Goal: Information Seeking & Learning: Check status

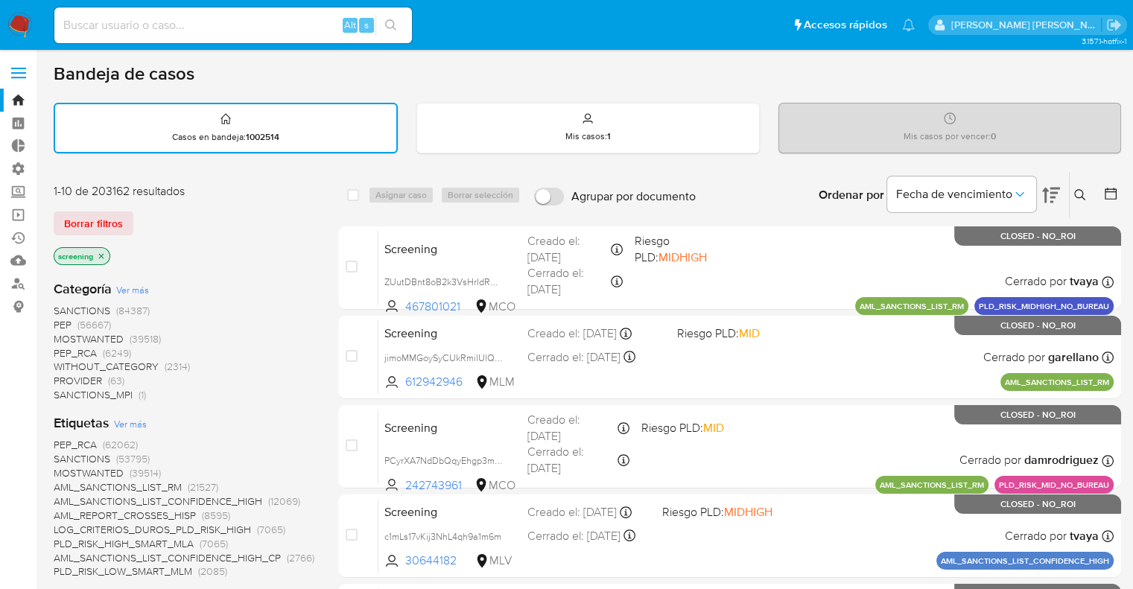
click at [138, 215] on div "Borrar filtros" at bounding box center [173, 223] width 238 height 24
click at [204, 75] on div "Bandeja de casos" at bounding box center [587, 74] width 1067 height 22
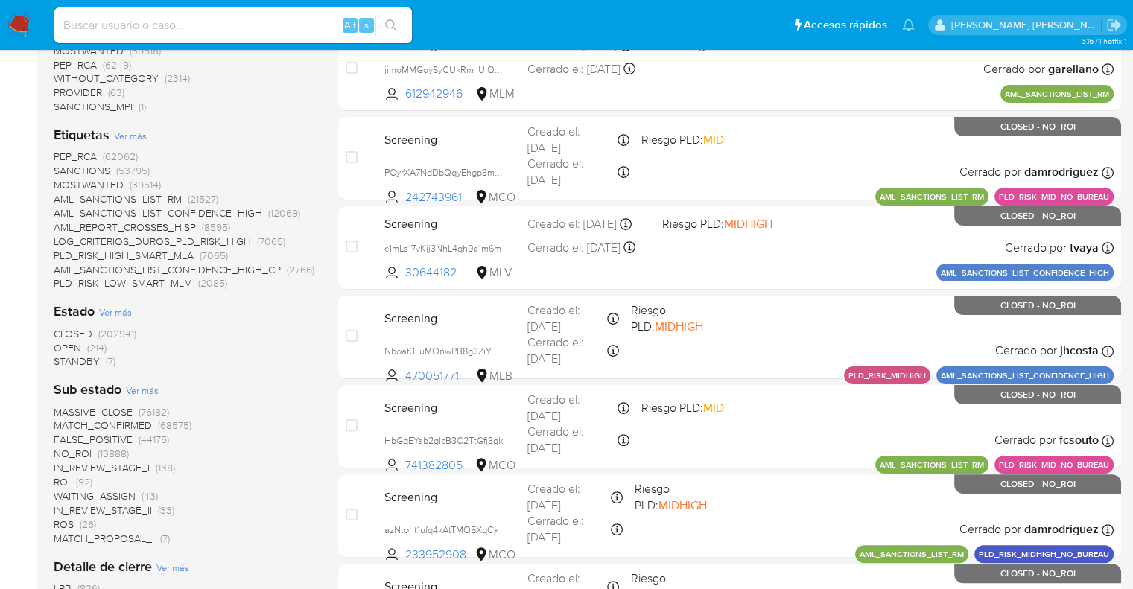
scroll to position [298, 0]
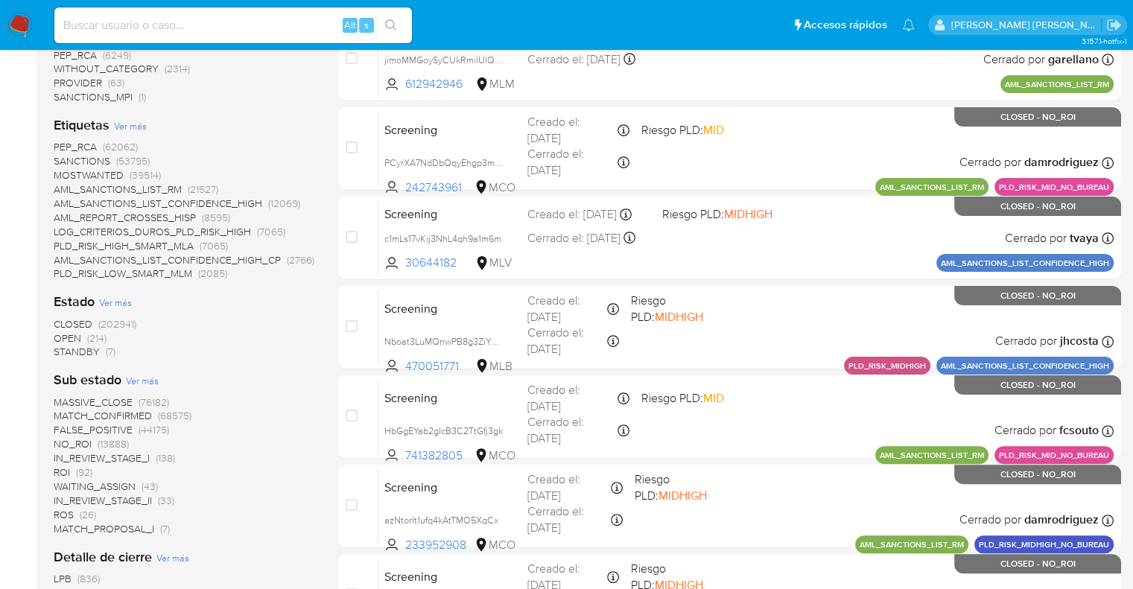
click at [62, 337] on span "OPEN" at bounding box center [68, 338] width 28 height 15
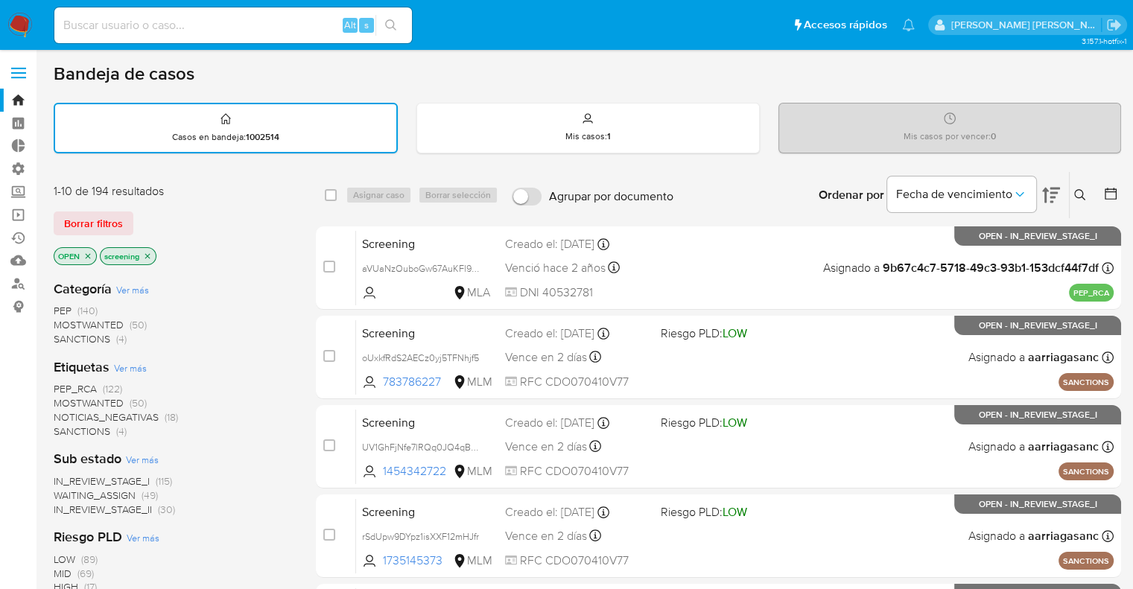
click at [66, 427] on span "SANCTIONS" at bounding box center [82, 431] width 57 height 15
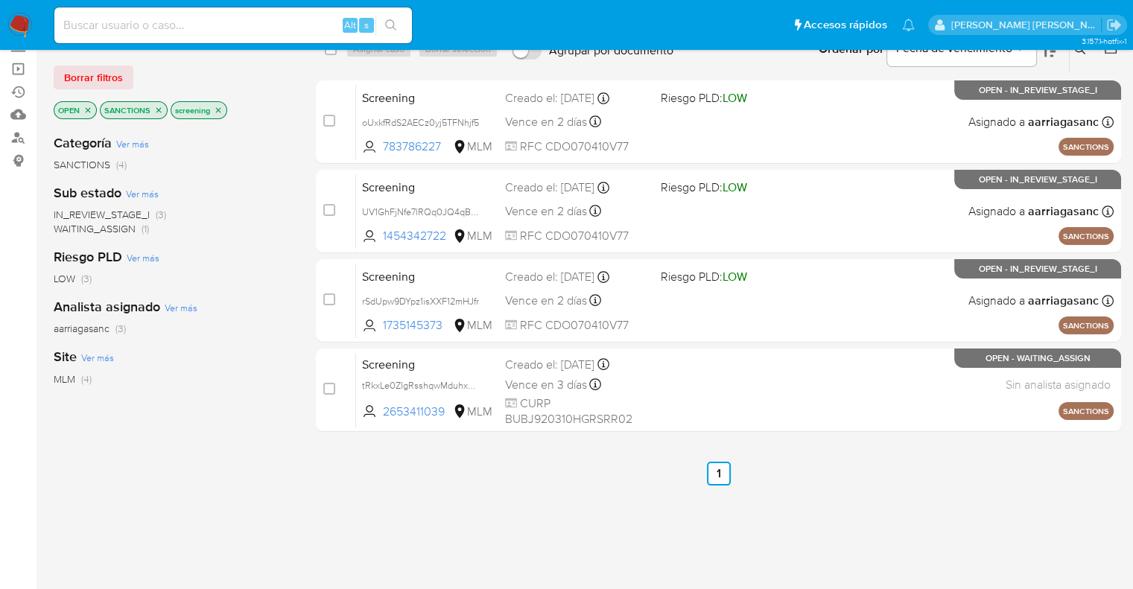
scroll to position [149, 0]
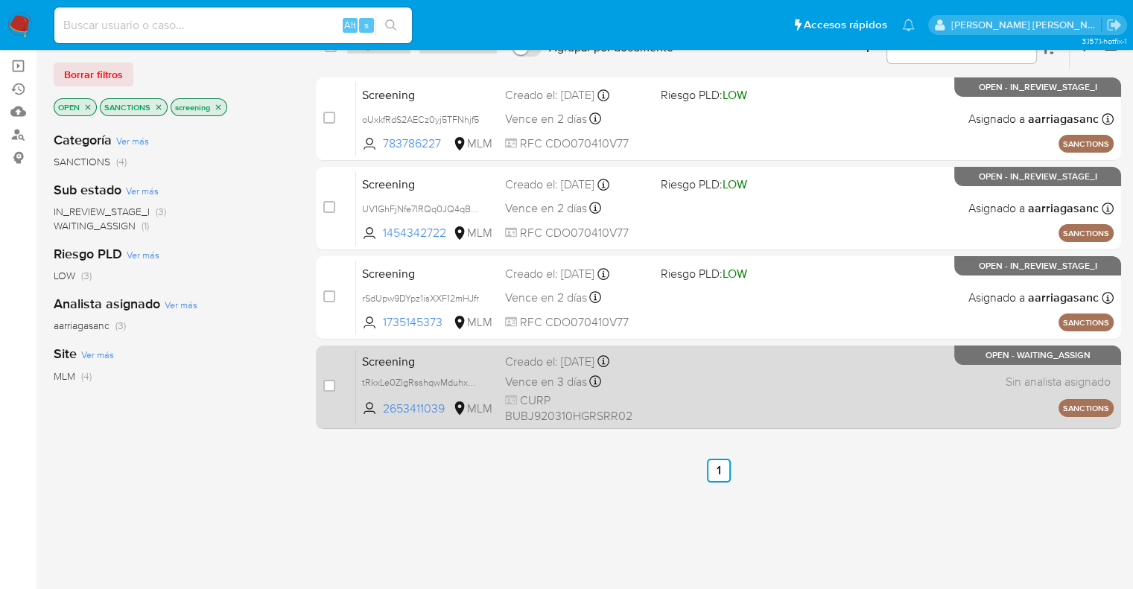
click at [463, 351] on span "Screening" at bounding box center [427, 360] width 131 height 19
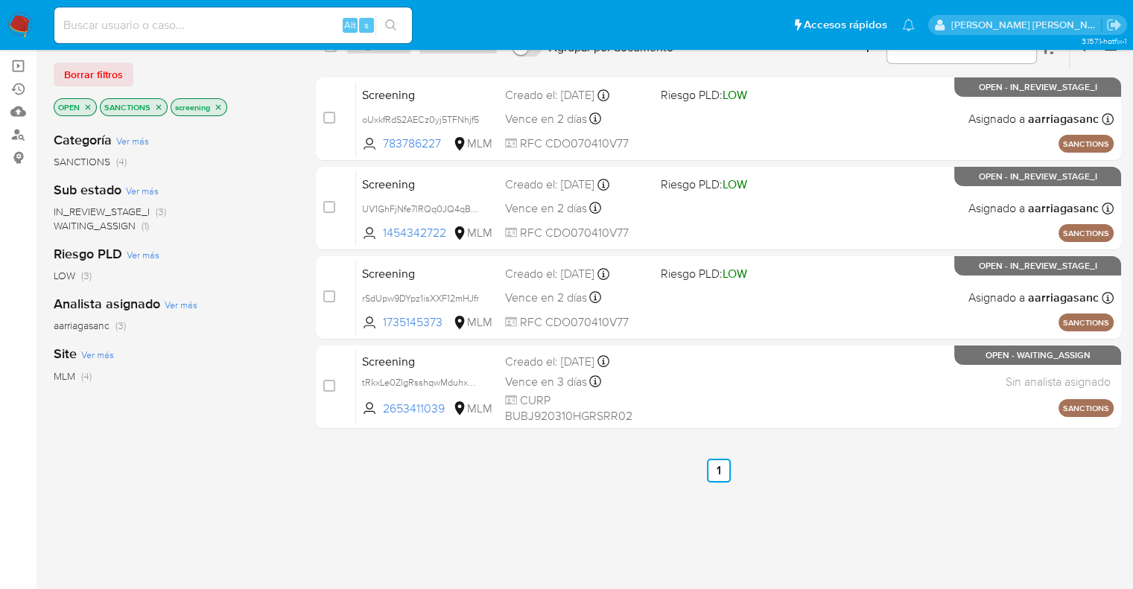
click at [155, 106] on icon "close-filter" at bounding box center [158, 107] width 9 height 9
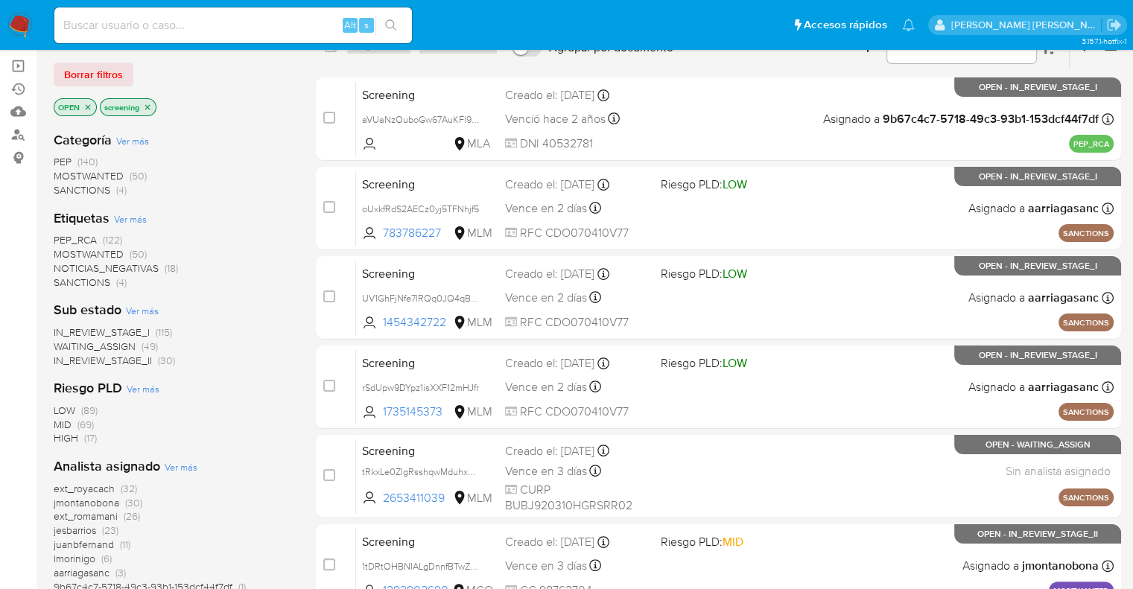
click at [68, 252] on span "MOSTWANTED" at bounding box center [89, 253] width 70 height 15
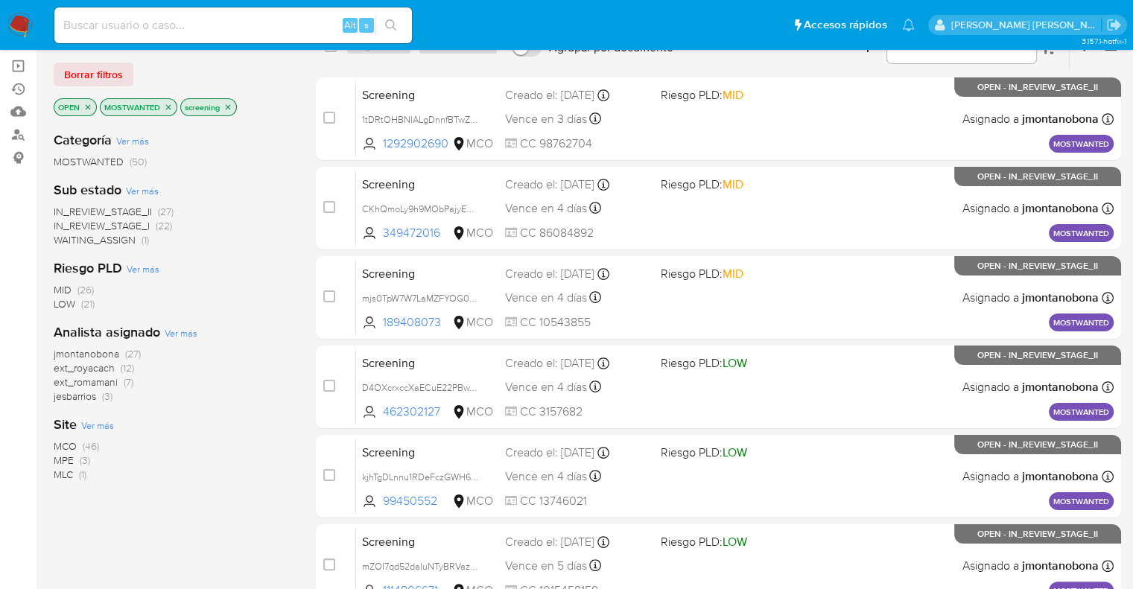
click at [171, 104] on icon "close-filter" at bounding box center [168, 107] width 9 height 9
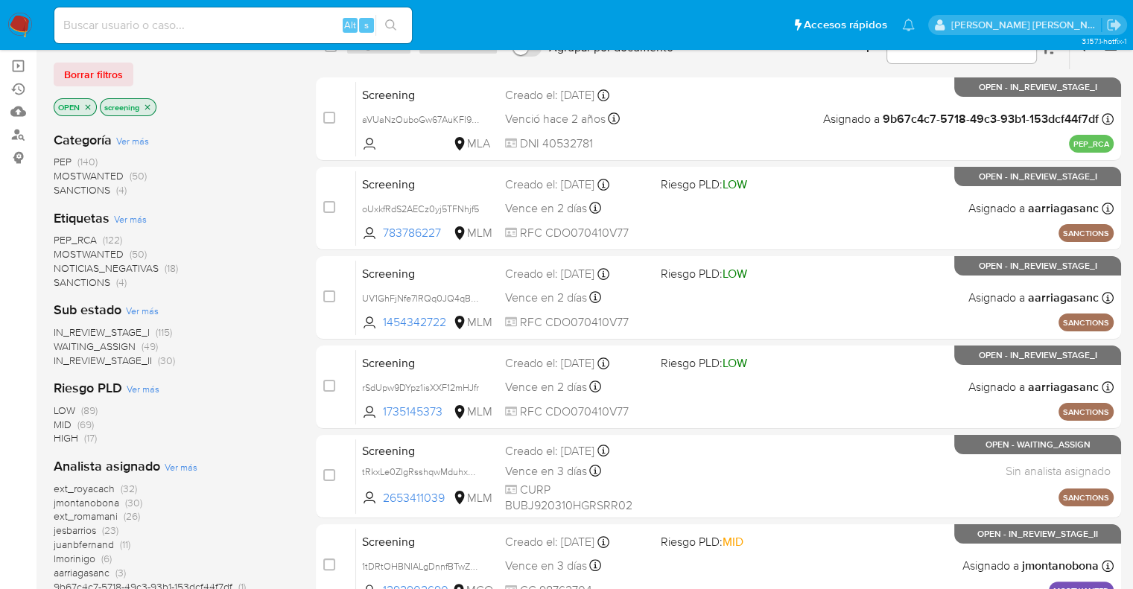
click at [62, 235] on span "PEP_RCA" at bounding box center [75, 239] width 43 height 15
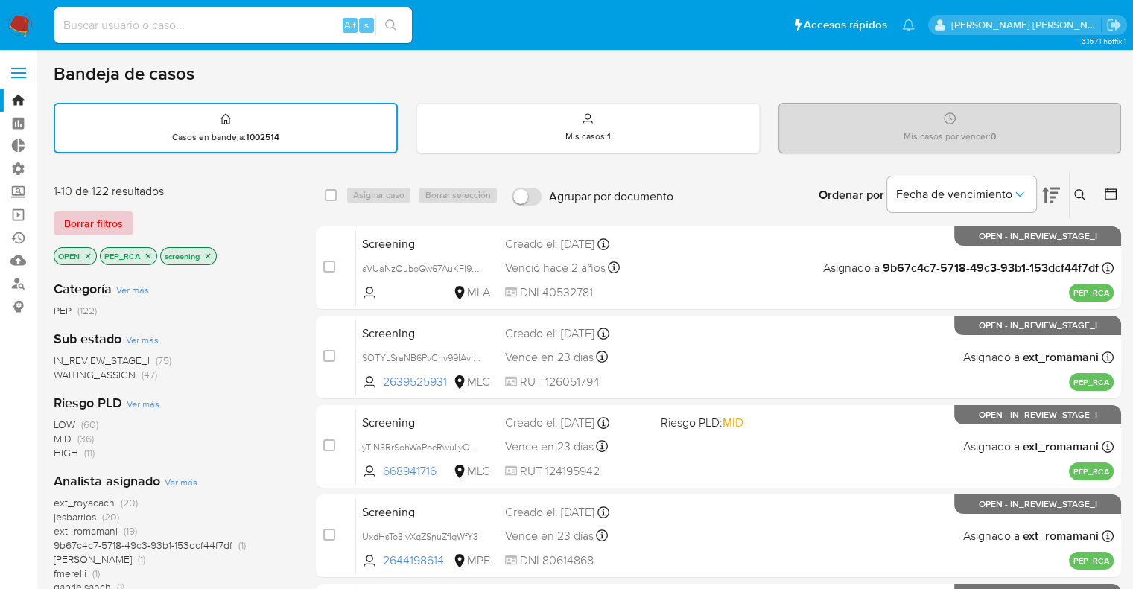
click at [118, 217] on span "Borrar filtros" at bounding box center [93, 223] width 59 height 21
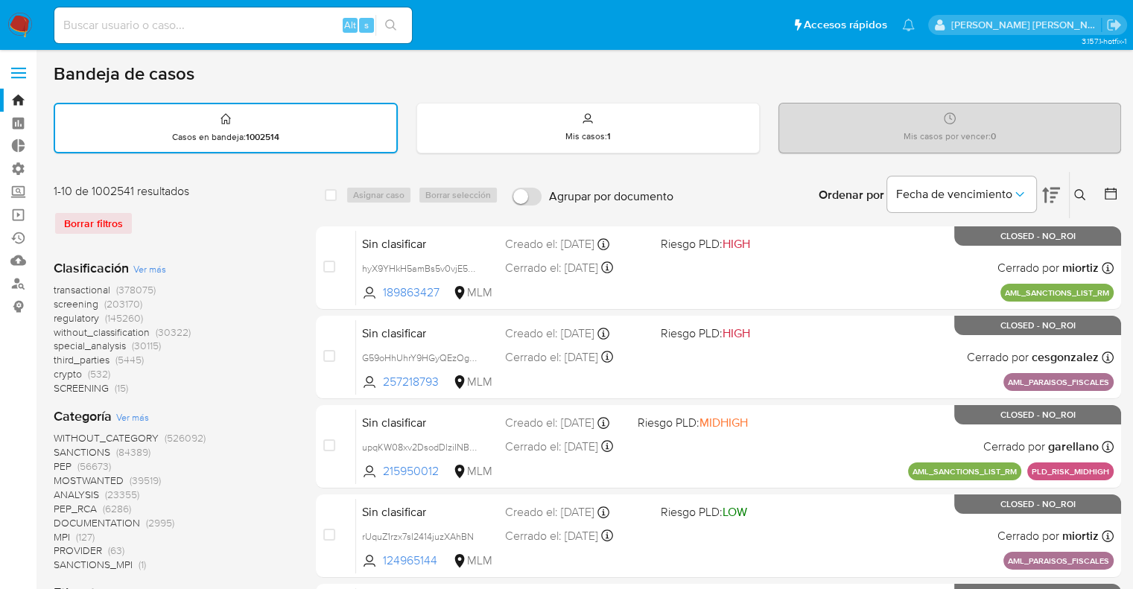
click at [66, 316] on span "regulatory" at bounding box center [76, 318] width 45 height 15
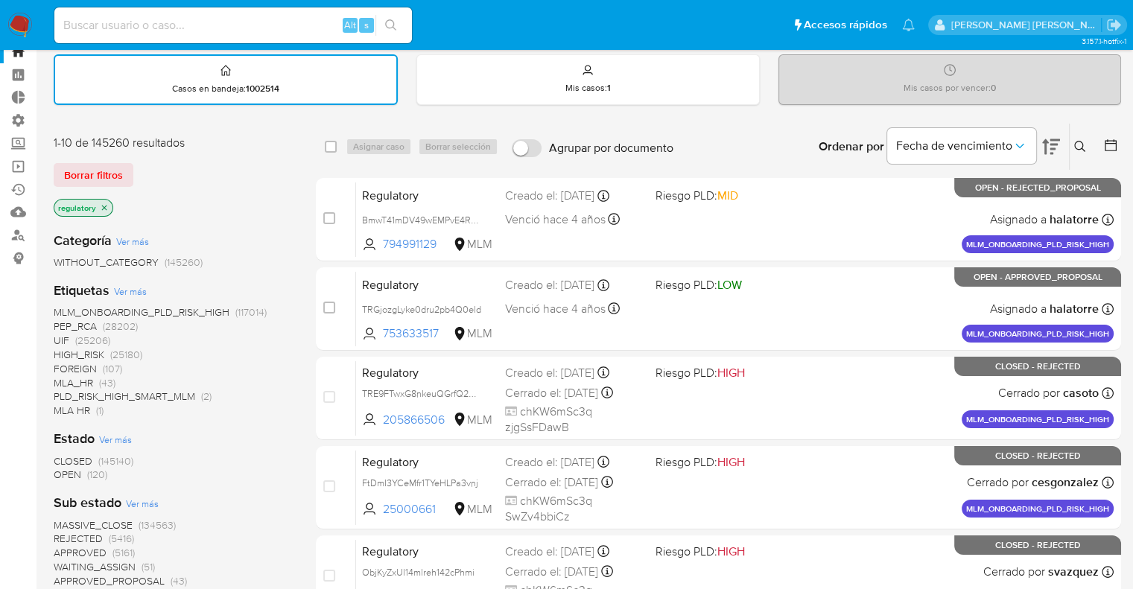
scroll to position [74, 0]
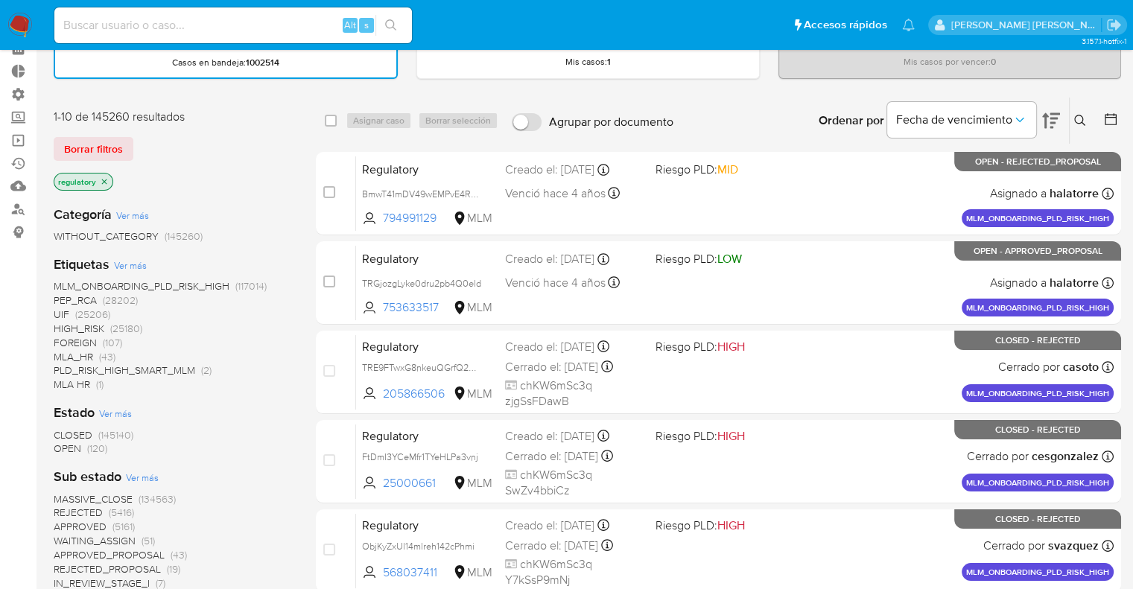
click at [59, 452] on span "OPEN" at bounding box center [68, 448] width 28 height 15
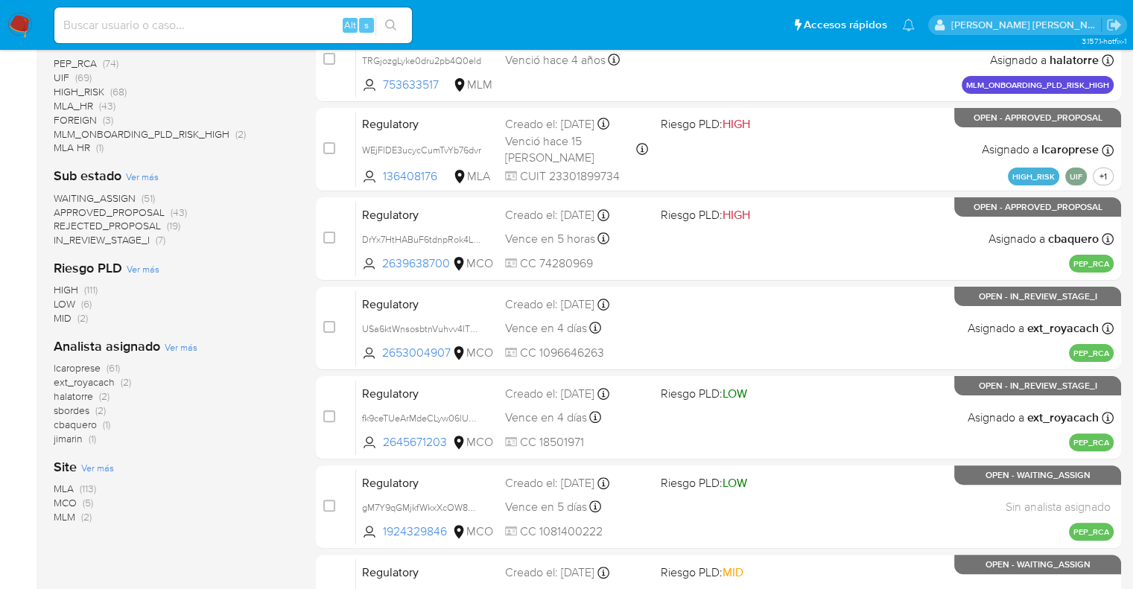
scroll to position [298, 0]
click at [68, 500] on span "MCO" at bounding box center [65, 501] width 23 height 15
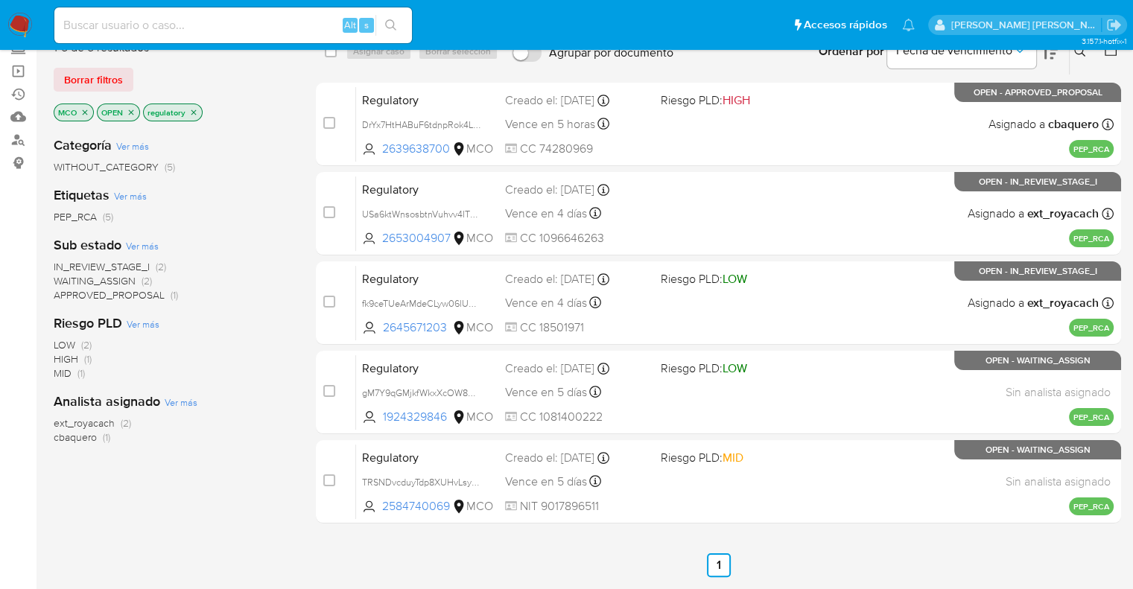
scroll to position [149, 0]
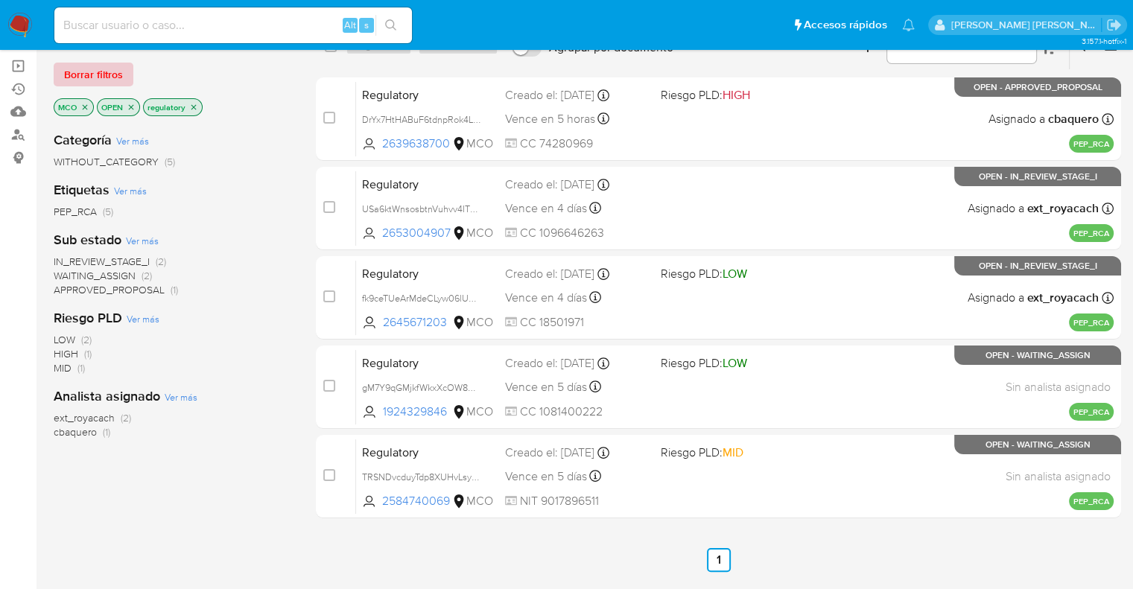
click at [127, 73] on button "Borrar filtros" at bounding box center [94, 75] width 80 height 24
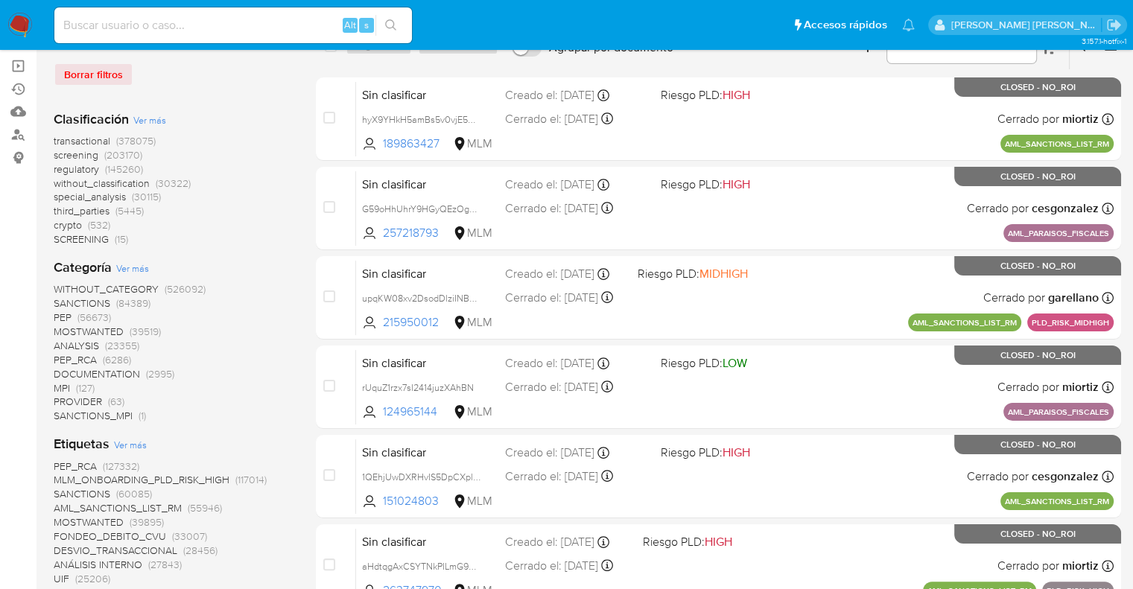
click at [63, 150] on span "screening" at bounding box center [76, 154] width 45 height 15
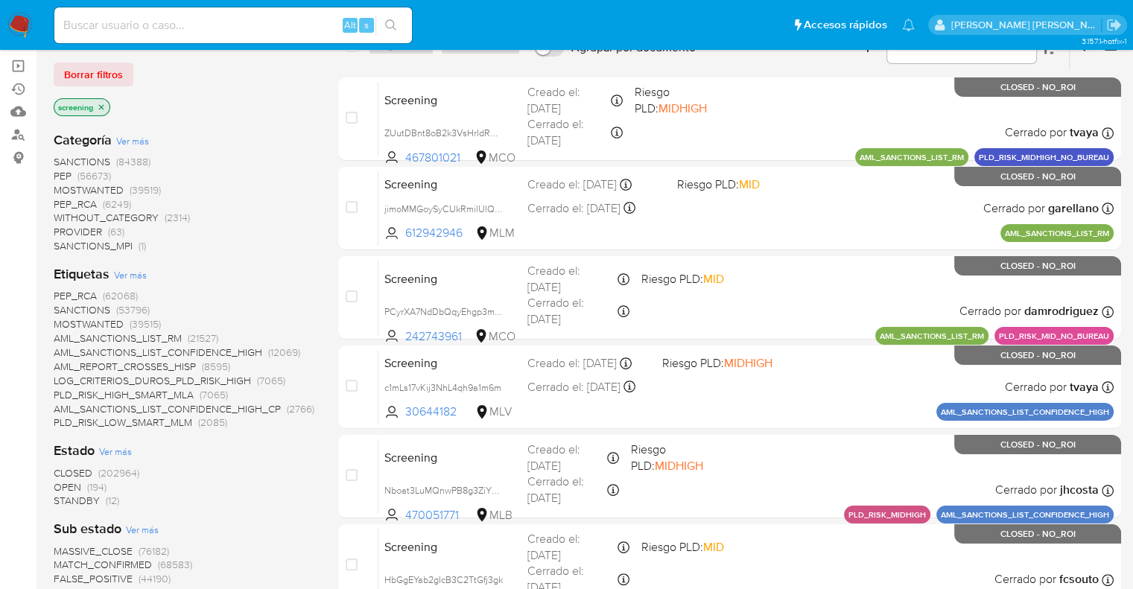
click at [68, 485] on span "OPEN" at bounding box center [68, 487] width 28 height 15
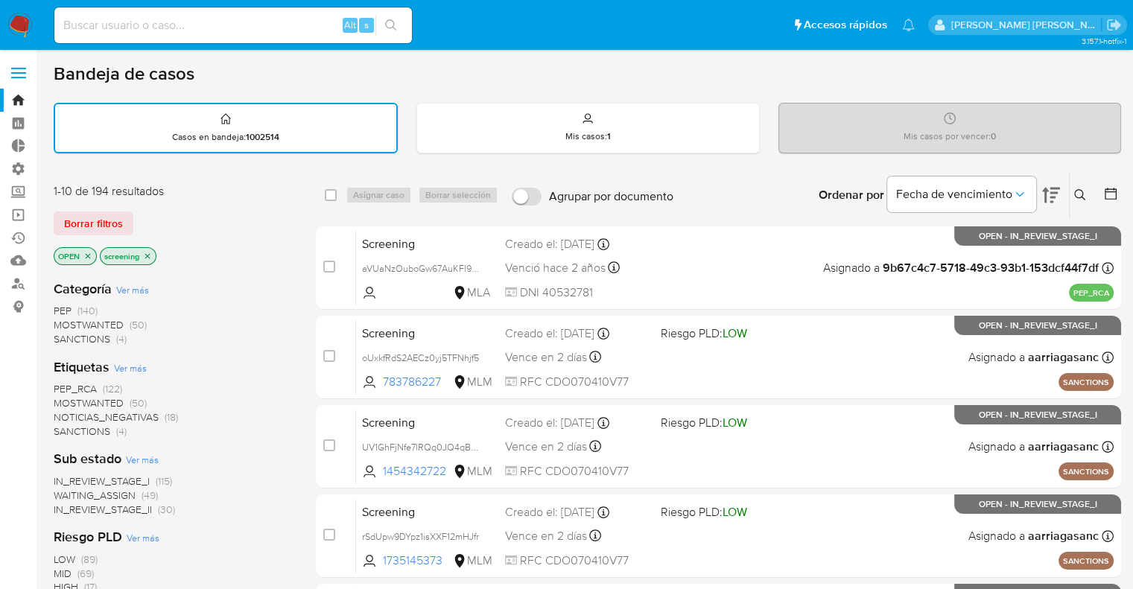
click at [185, 194] on div "1-10 de 194 resultados" at bounding box center [173, 191] width 238 height 16
click at [140, 214] on div "Borrar filtros" at bounding box center [173, 223] width 238 height 24
click at [136, 213] on div "Borrar filtros" at bounding box center [173, 223] width 238 height 24
click at [204, 71] on div "Bandeja de casos" at bounding box center [587, 74] width 1067 height 22
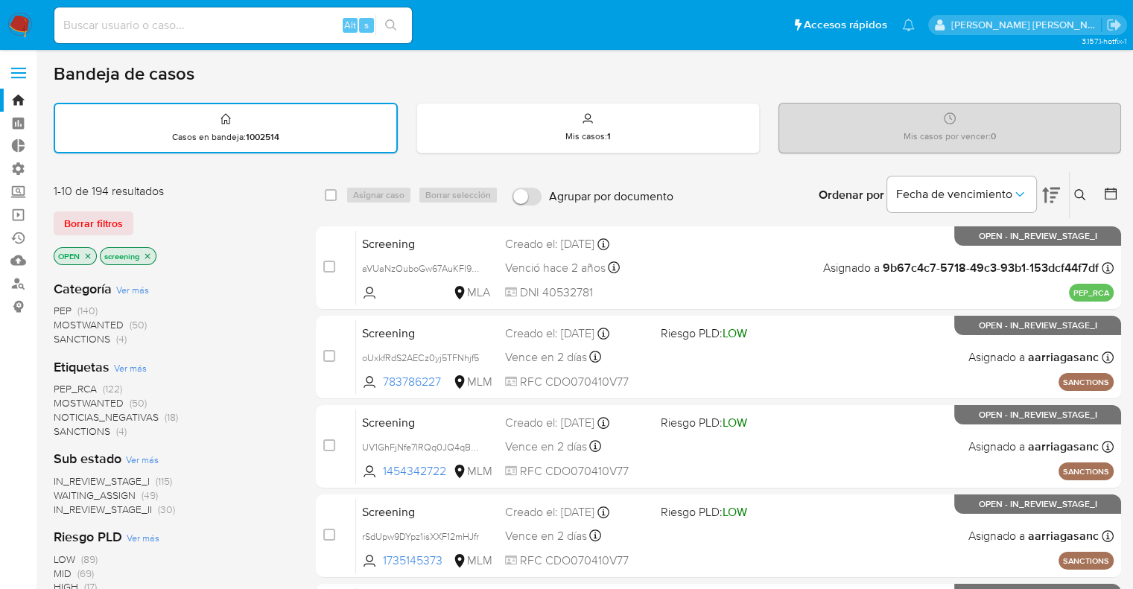
click at [168, 229] on div "1-10 de 194 resultados Borrar filtros OPEN screening" at bounding box center [173, 225] width 238 height 85
click at [266, 214] on div "Borrar filtros" at bounding box center [173, 223] width 238 height 24
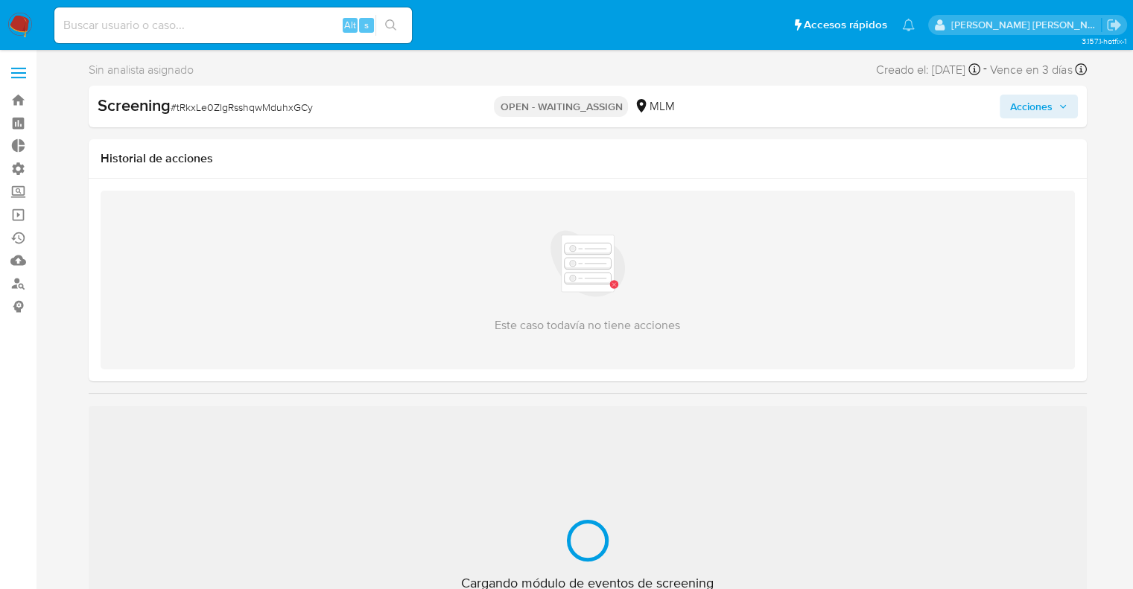
click at [670, 20] on ul "Pausado Ver notificaciones Alt s Accesos rápidos Presiona las siguientes teclas…" at bounding box center [484, 24] width 875 height 37
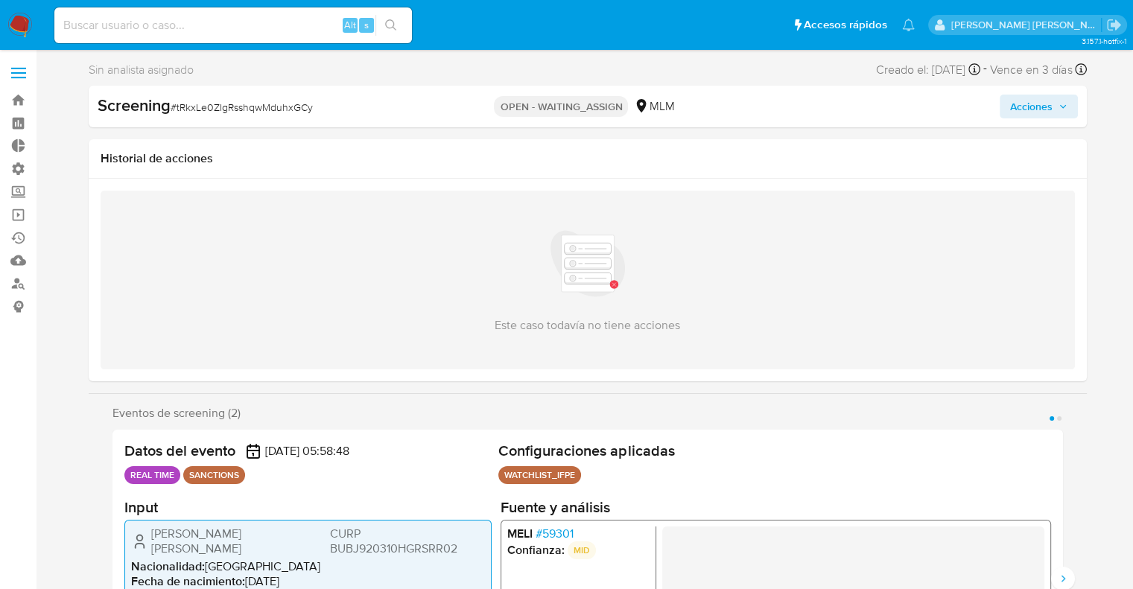
select select "10"
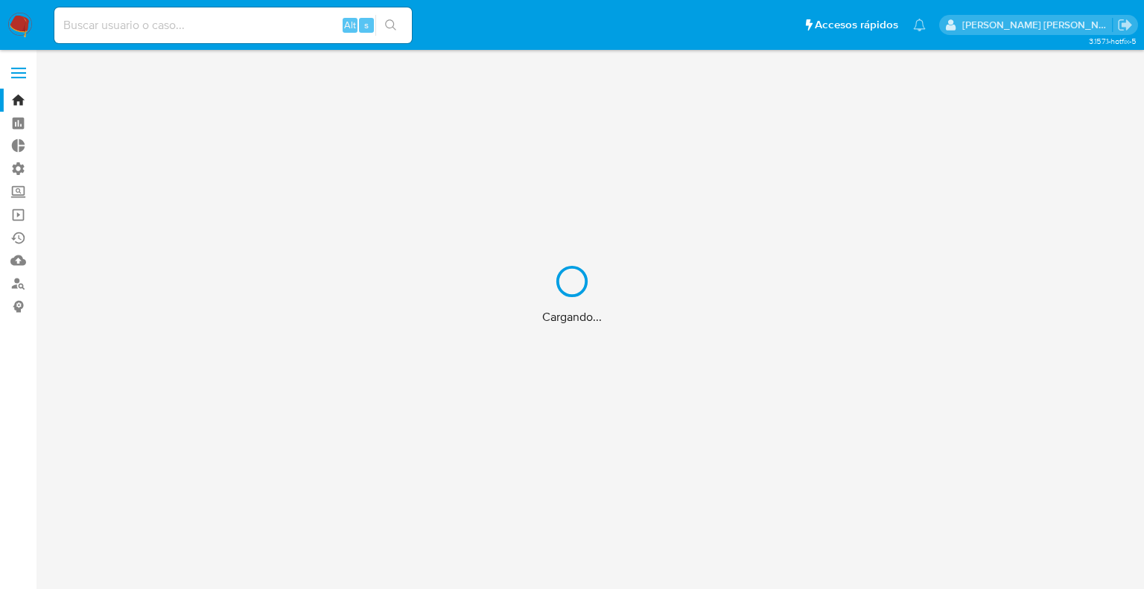
click at [246, 34] on div "Cargando..." at bounding box center [572, 294] width 1144 height 589
click at [243, 29] on div "Cargando..." at bounding box center [572, 294] width 1144 height 589
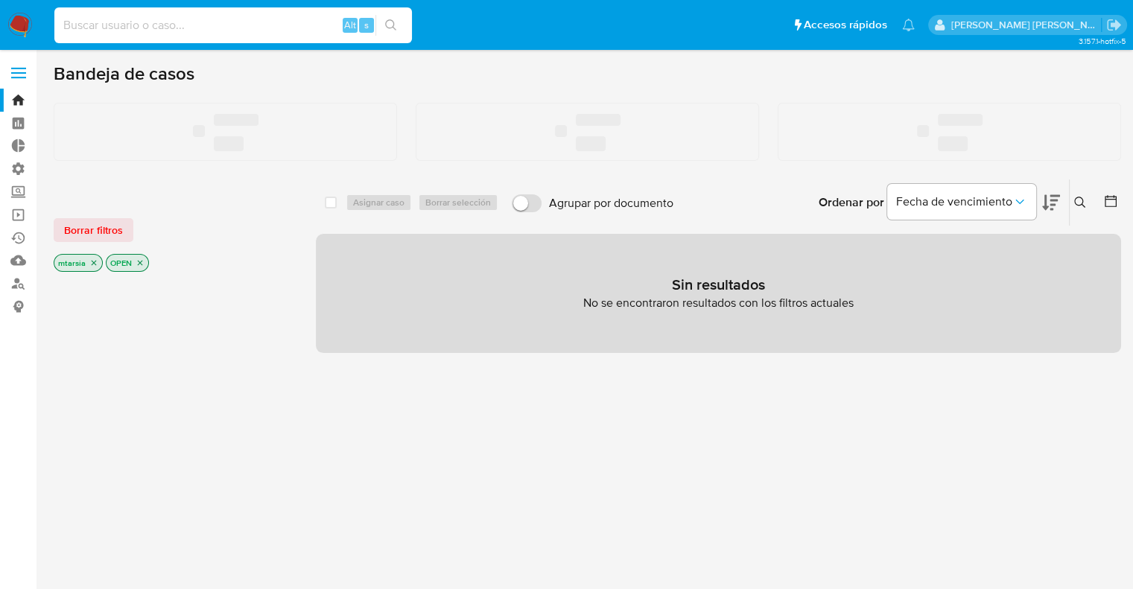
click at [259, 22] on input at bounding box center [232, 25] width 357 height 19
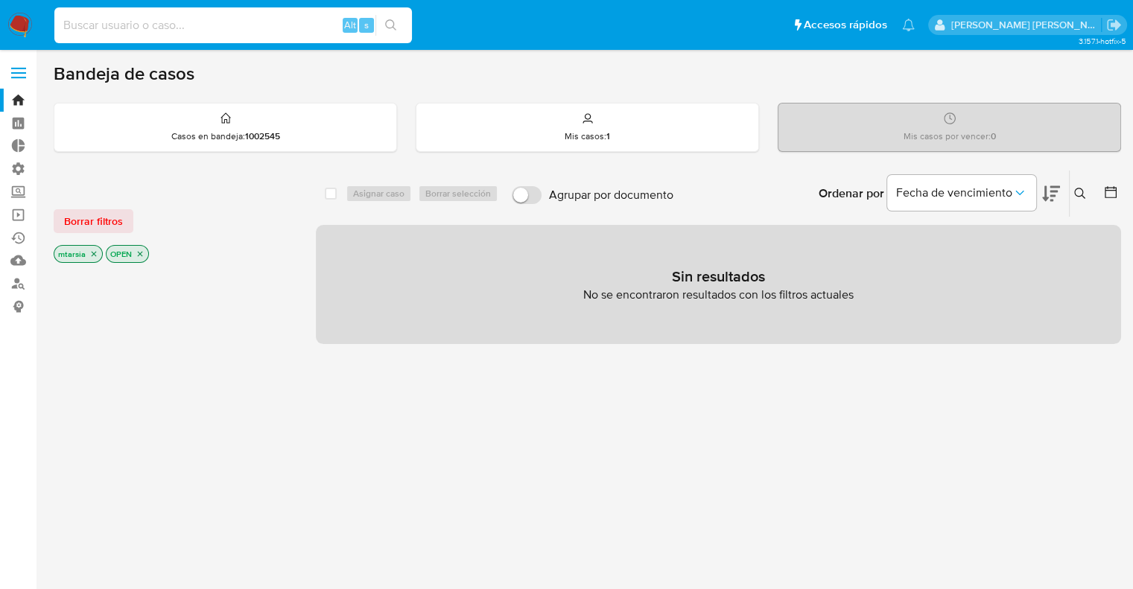
paste input "1783374830"
type input "1783374830"
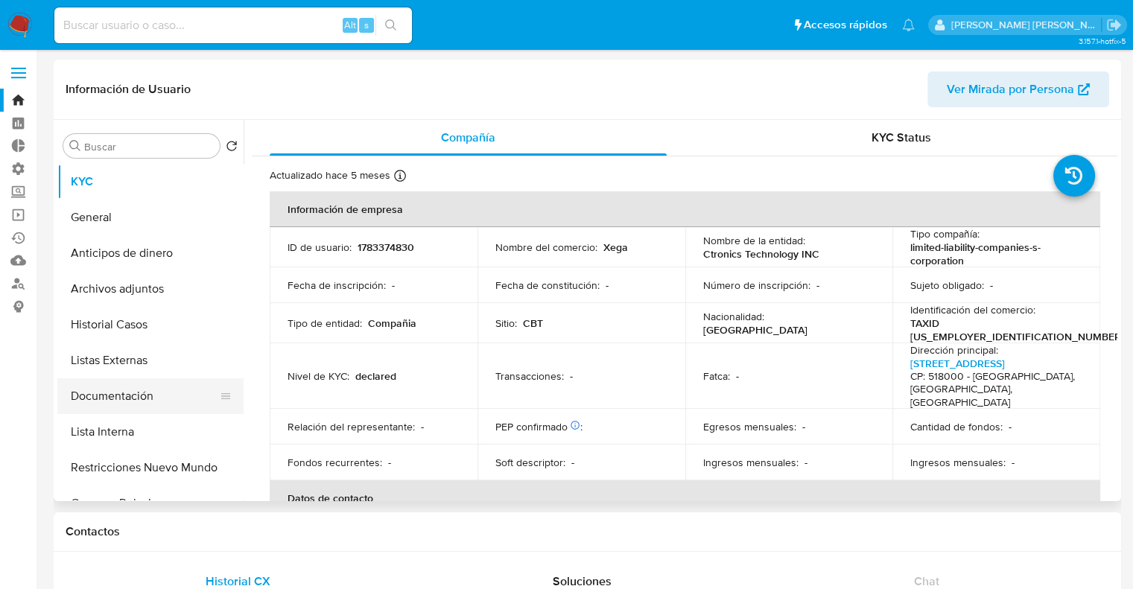
click at [183, 389] on button "Documentación" at bounding box center [144, 396] width 174 height 36
select select "10"
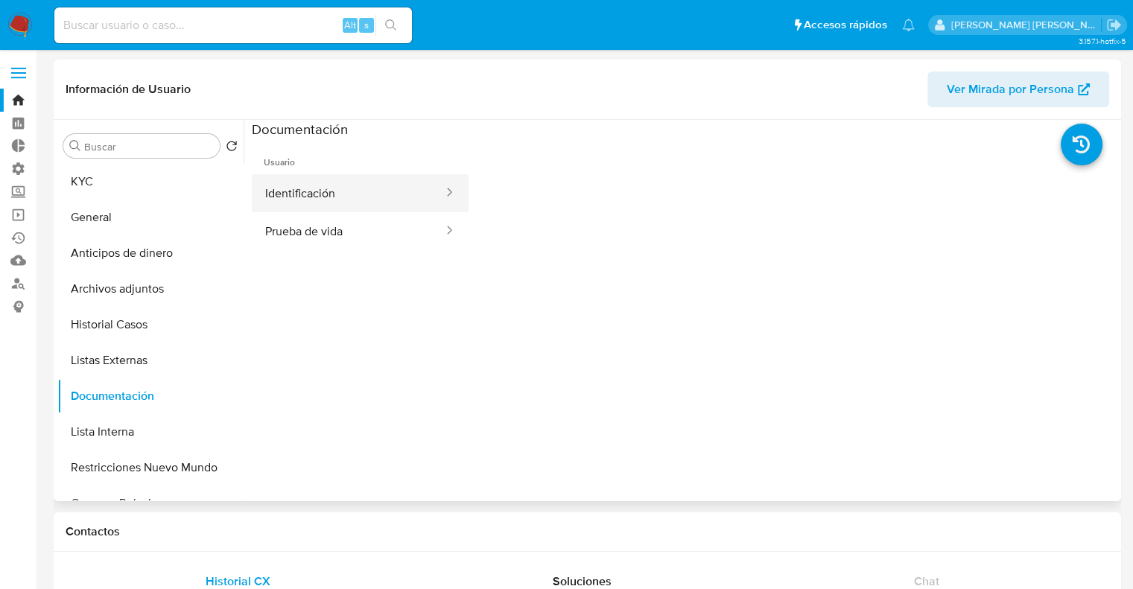
click at [354, 193] on button "Identificación" at bounding box center [348, 193] width 193 height 38
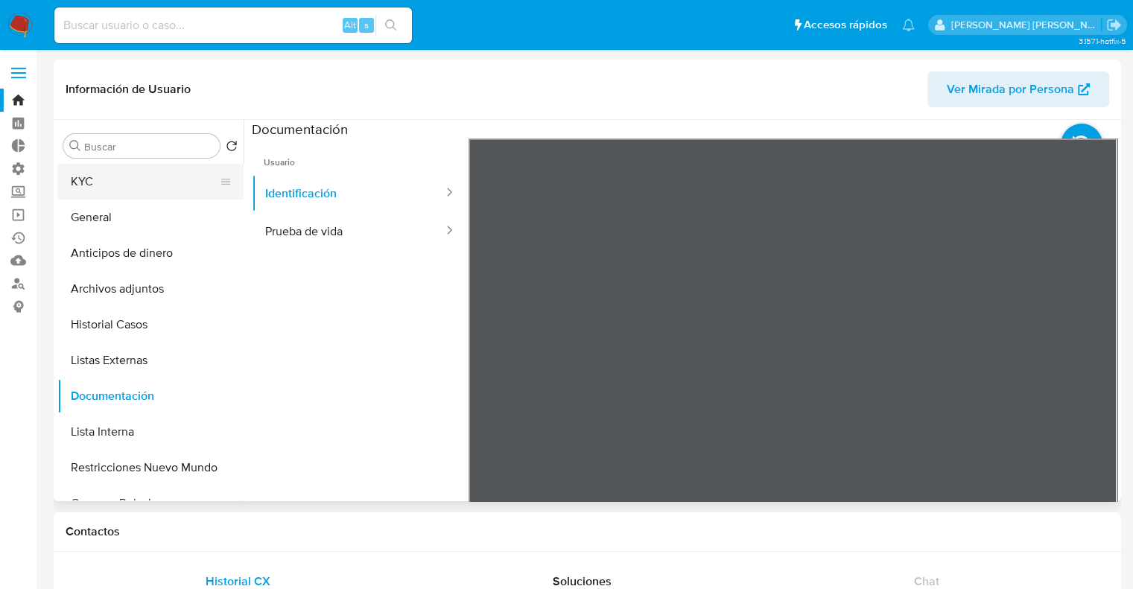
click at [185, 181] on button "KYC" at bounding box center [144, 182] width 174 height 36
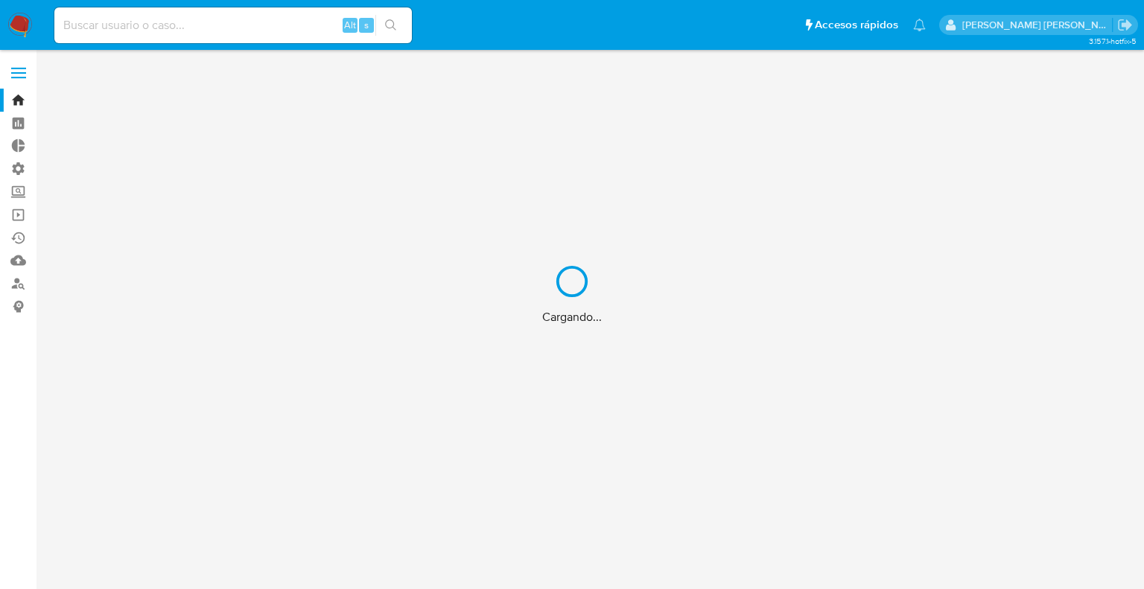
click at [261, 25] on div "Cargando..." at bounding box center [572, 294] width 1144 height 589
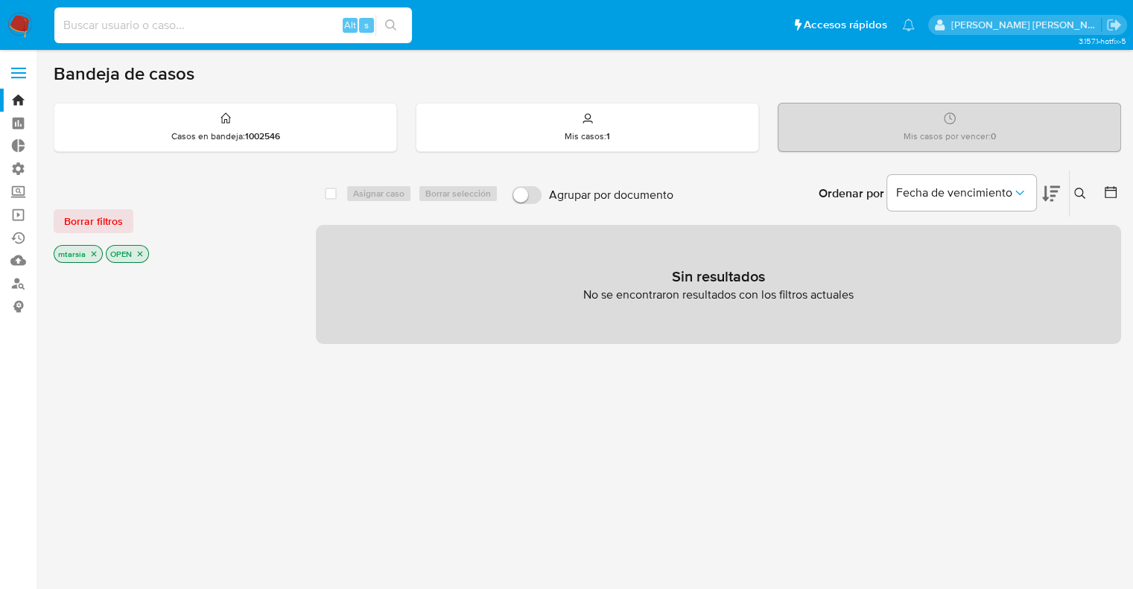
click at [261, 25] on input at bounding box center [232, 25] width 357 height 19
type input "marianelatarsia@gmail.com"
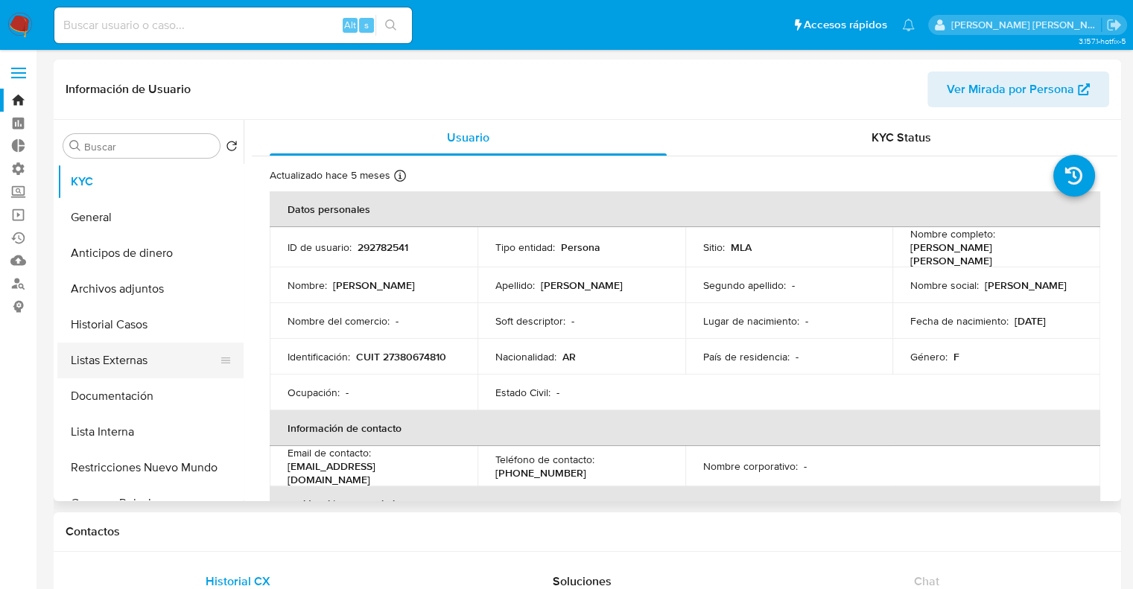
select select "10"
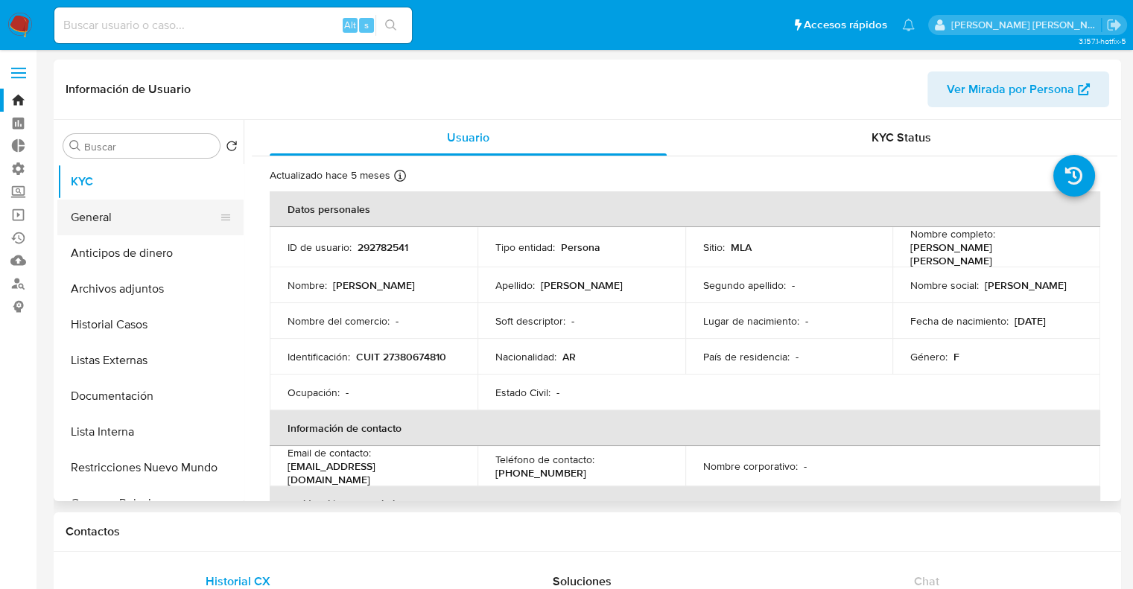
click at [197, 216] on button "General" at bounding box center [144, 218] width 174 height 36
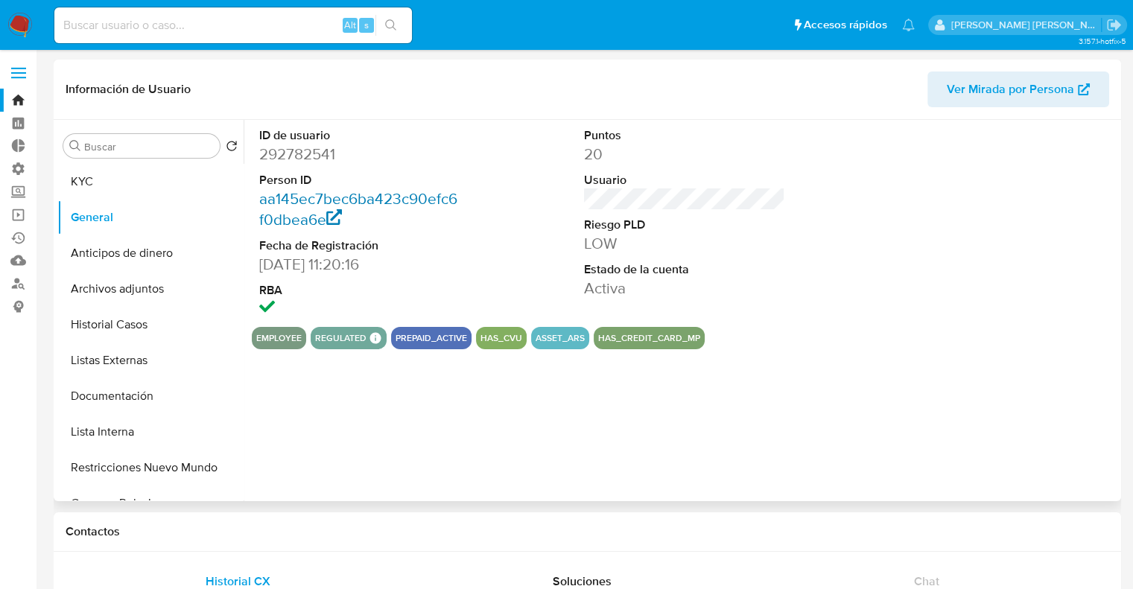
click at [271, 200] on link "aa145ec7bec6ba423c90efc6f0dbea6e" at bounding box center [358, 209] width 198 height 42
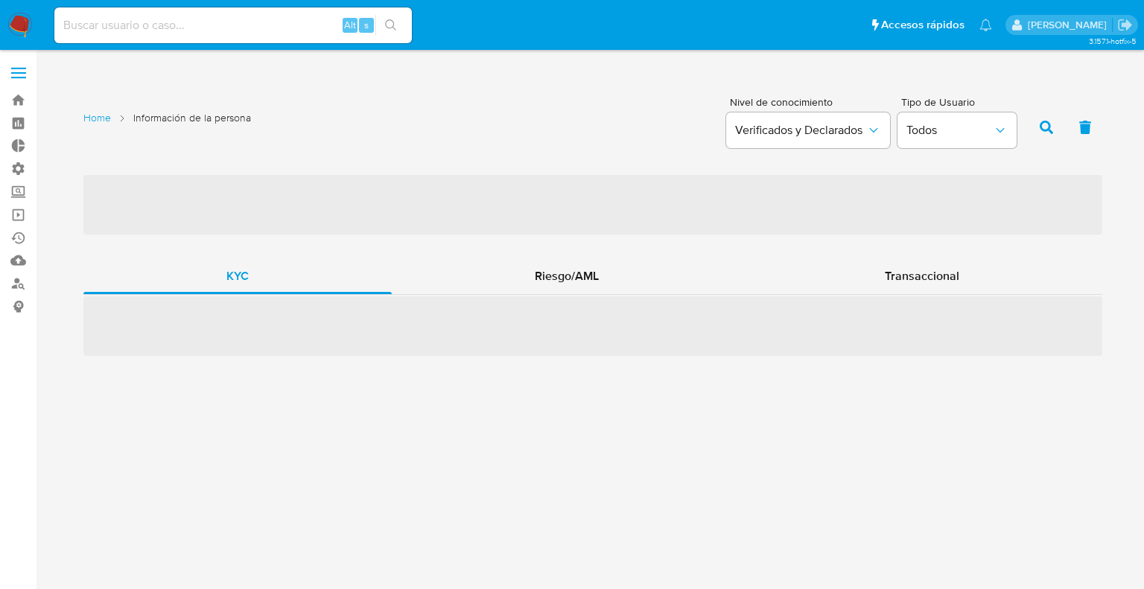
click at [623, 115] on div "Home Información de la persona Nivel de conocimiento Verificados y Declarados T…" at bounding box center [592, 125] width 1019 height 72
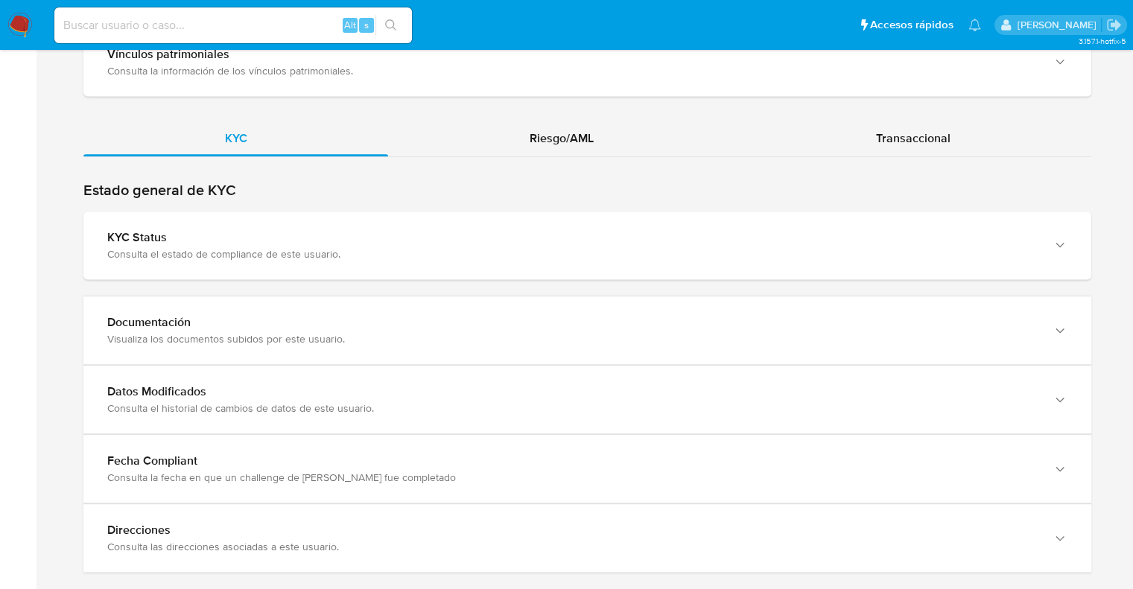
scroll to position [1339, 0]
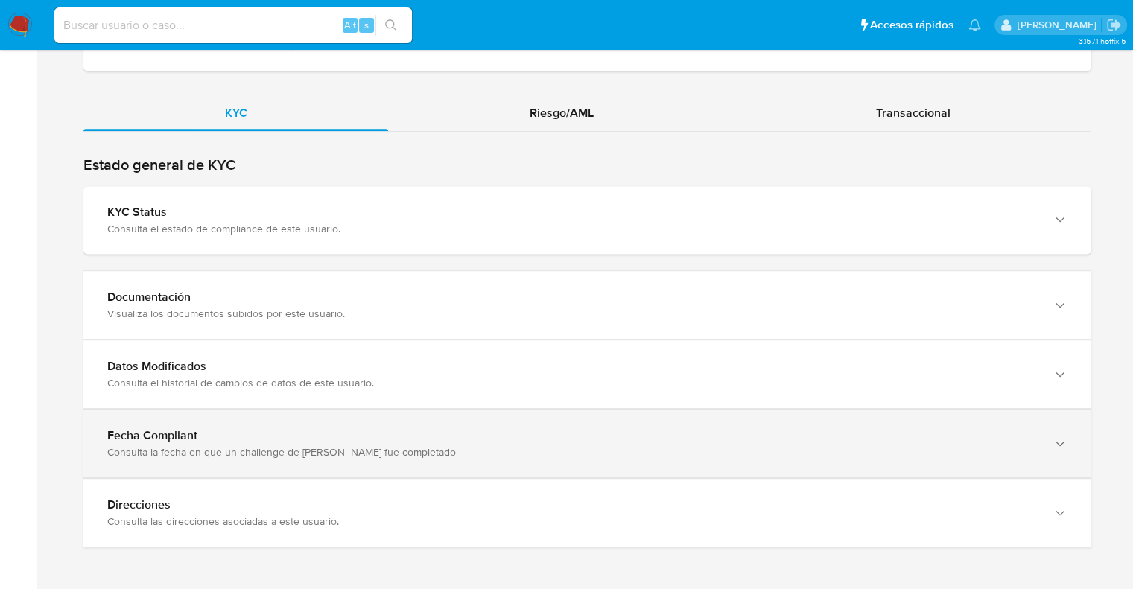
click at [520, 389] on div "Fecha Compliant Consulta la fecha en que un challenge de [PERSON_NAME] fue comp…" at bounding box center [572, 374] width 930 height 31
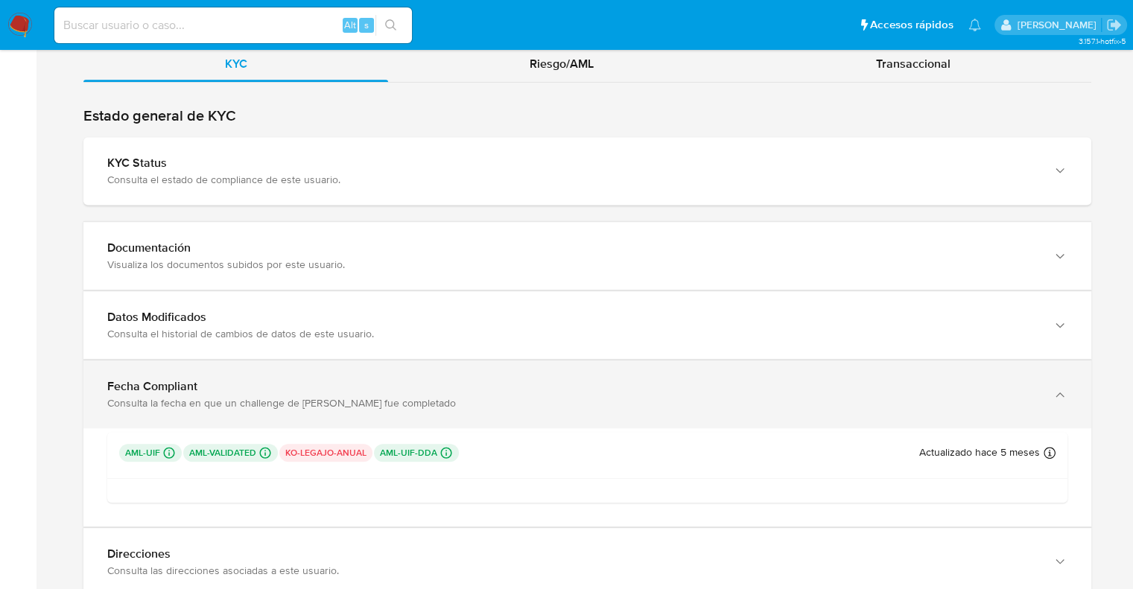
scroll to position [1436, 0]
